Goal: Task Accomplishment & Management: Manage account settings

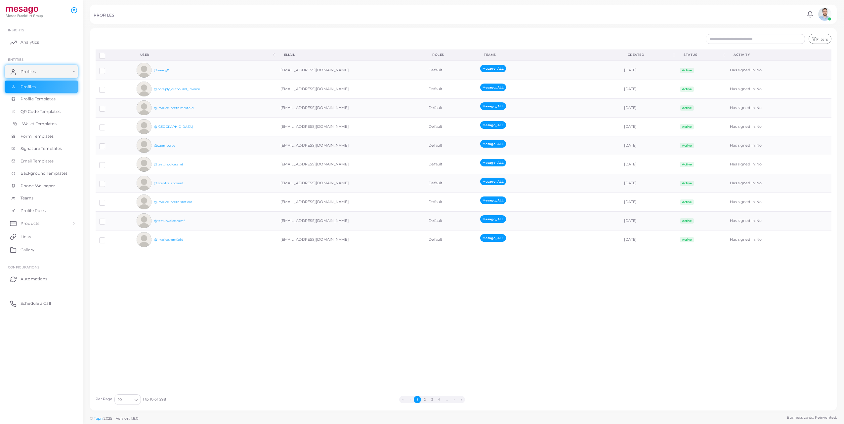
click at [48, 127] on span "Wallet Templates" at bounding box center [39, 124] width 34 height 6
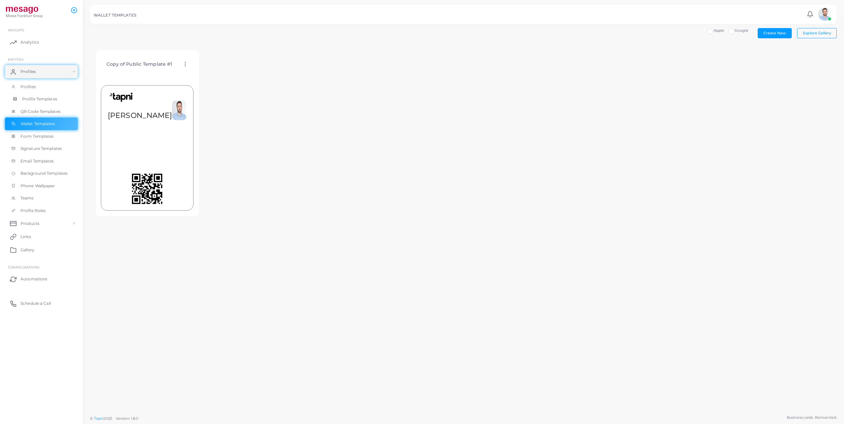
click at [50, 99] on span "Profile Templates" at bounding box center [39, 99] width 35 height 6
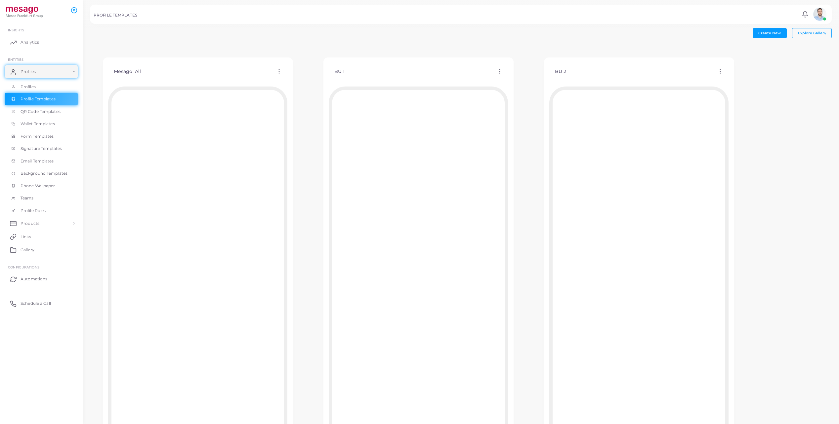
click at [502, 70] on icon at bounding box center [500, 71] width 6 height 6
click at [528, 78] on span "Edit Template" at bounding box center [528, 78] width 25 height 5
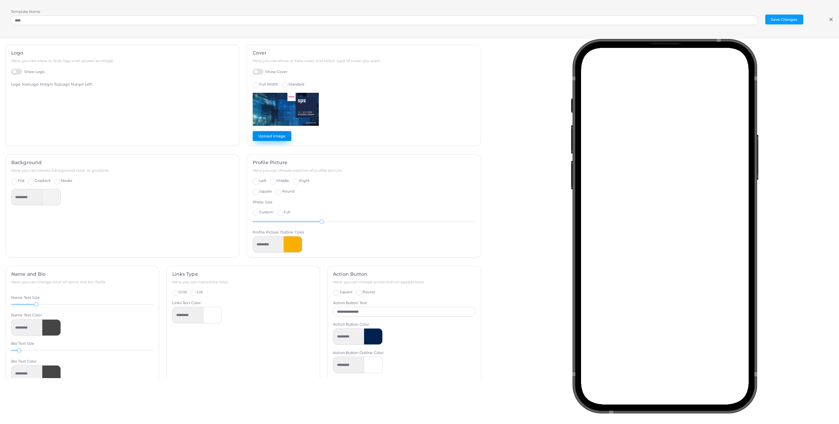
click at [268, 138] on button "Upload Image" at bounding box center [272, 136] width 39 height 10
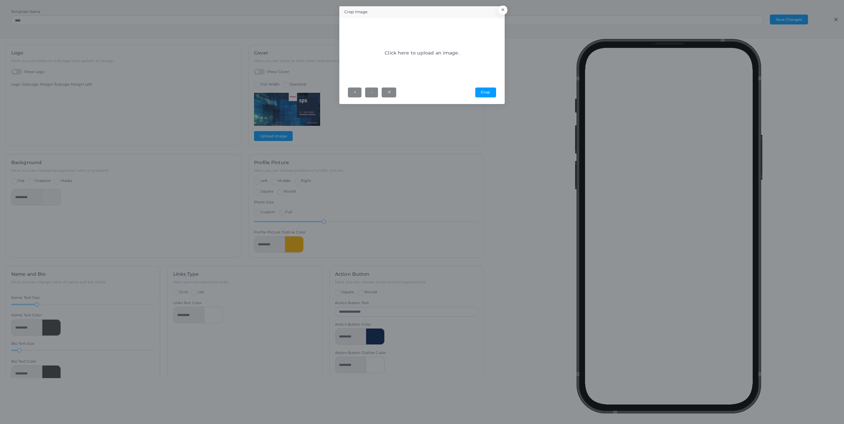
click at [407, 50] on h4 "Click here to upload an image." at bounding box center [421, 53] width 74 height 6
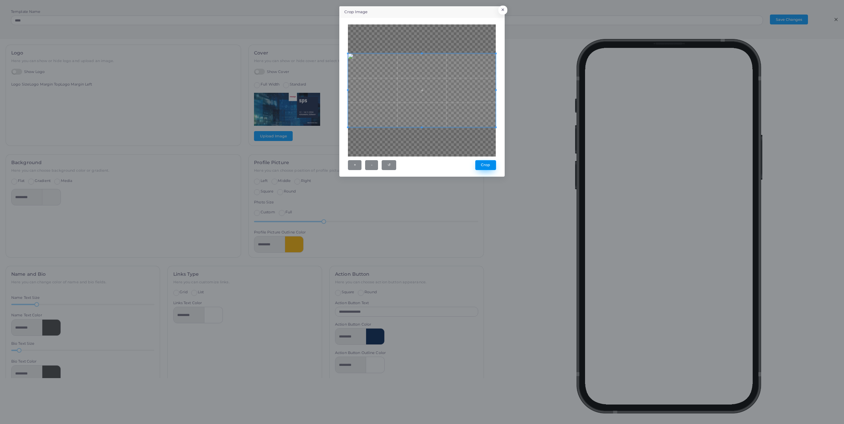
click at [490, 168] on button "Crop" at bounding box center [485, 165] width 21 height 10
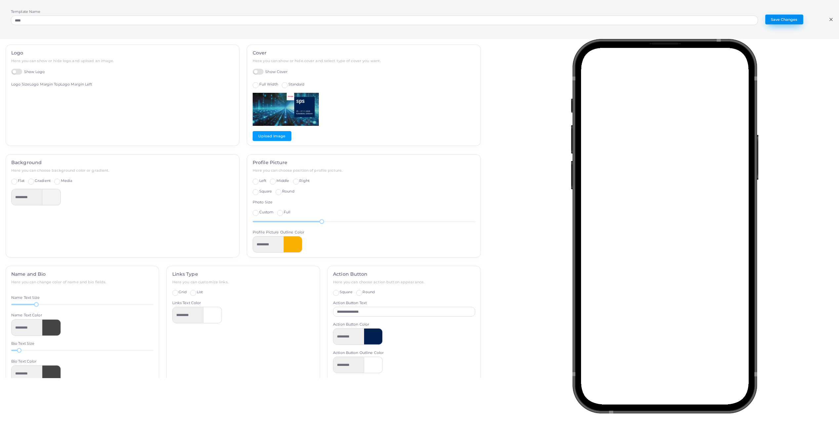
click at [785, 15] on button "Save Changes" at bounding box center [784, 20] width 38 height 10
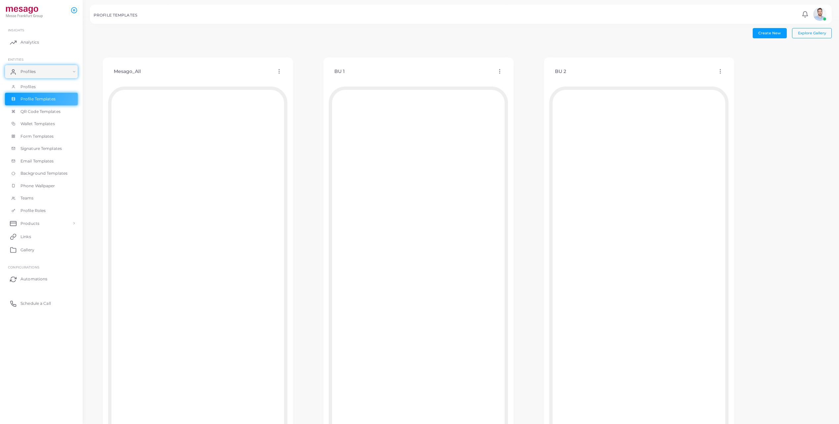
click at [32, 35] on ul "INSIGHTS Analytics ENTITIES Profiles Profiles Profile Templates QR Code Templat…" at bounding box center [41, 167] width 83 height 294
click at [30, 39] on span "Analytics" at bounding box center [31, 42] width 19 height 6
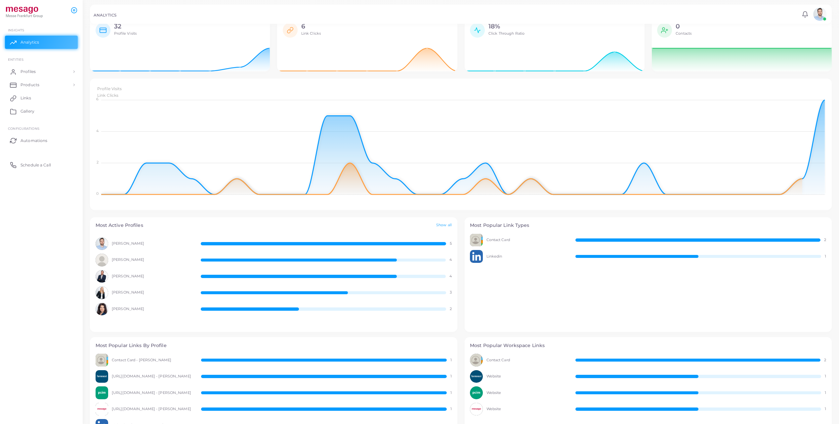
scroll to position [69, 0]
